Goal: Check status: Check status

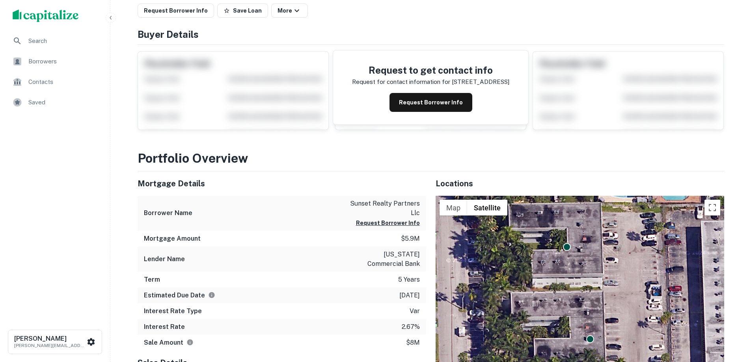
scroll to position [158, 0]
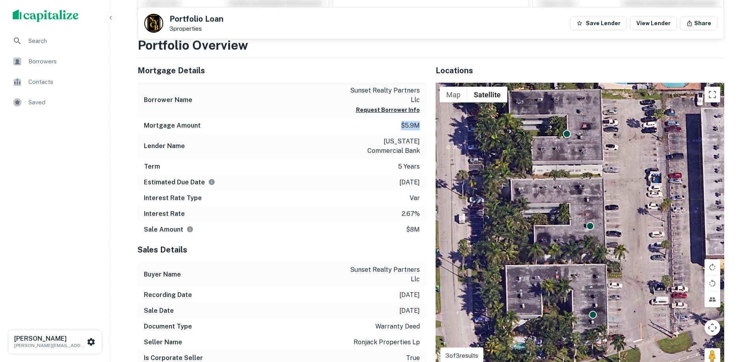
drag, startPoint x: 402, startPoint y: 125, endPoint x: 420, endPoint y: 127, distance: 17.8
click at [420, 127] on p "$5.9m" at bounding box center [410, 125] width 19 height 9
click at [111, 17] on icon "button" at bounding box center [111, 18] width 6 height 6
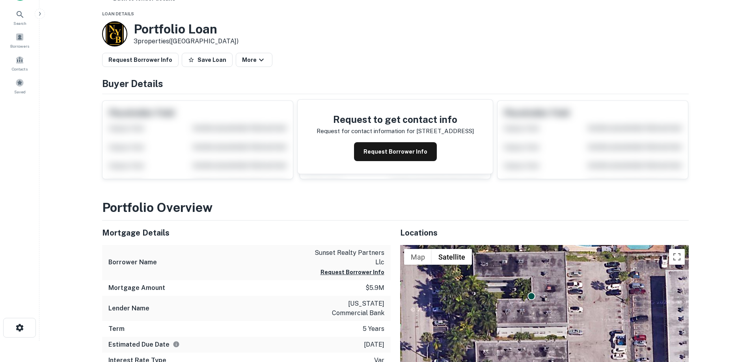
scroll to position [0, 0]
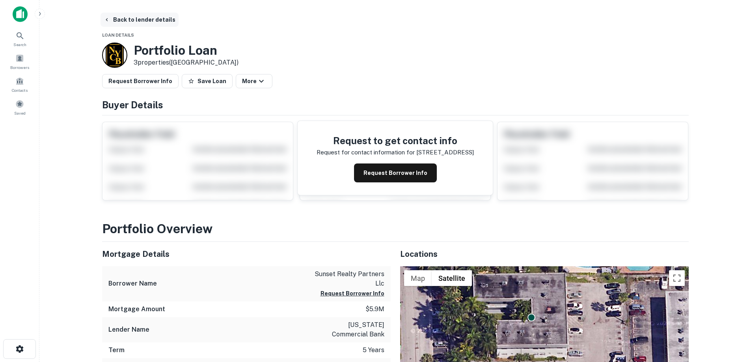
click at [142, 21] on button "Back to lender details" at bounding box center [140, 20] width 78 height 14
